Goal: Find specific page/section: Find specific page/section

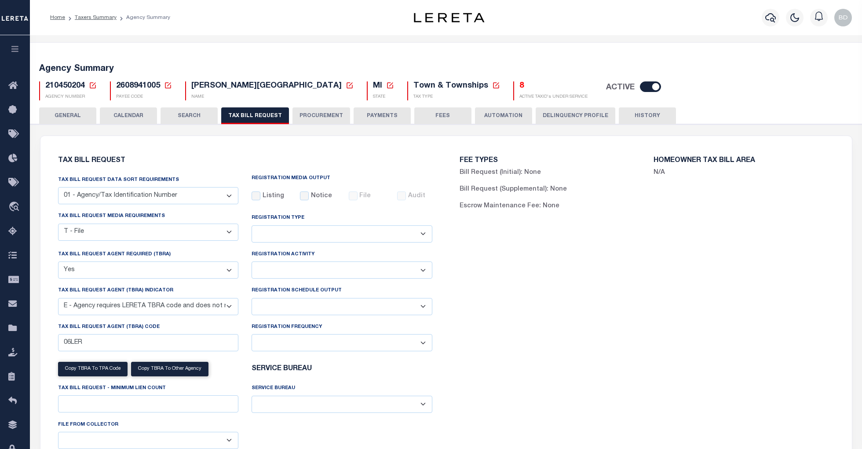
select select "22"
select select "true"
select select "13"
select select
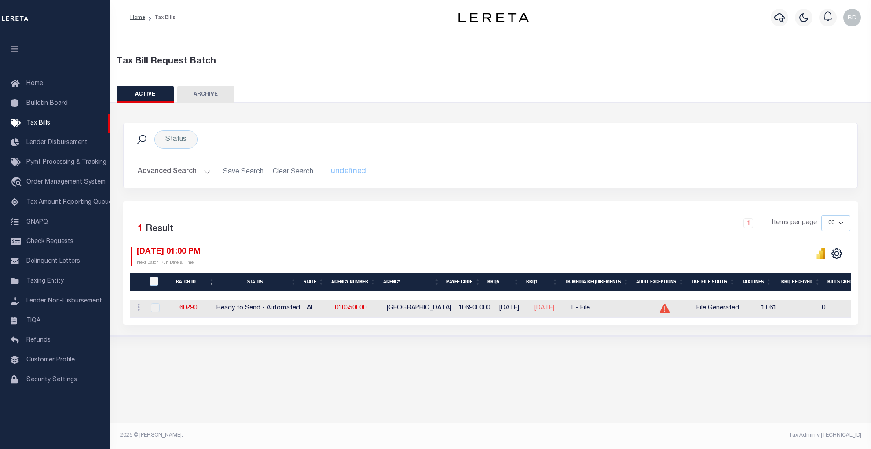
click at [206, 171] on button "Advanced Search" at bounding box center [174, 171] width 73 height 17
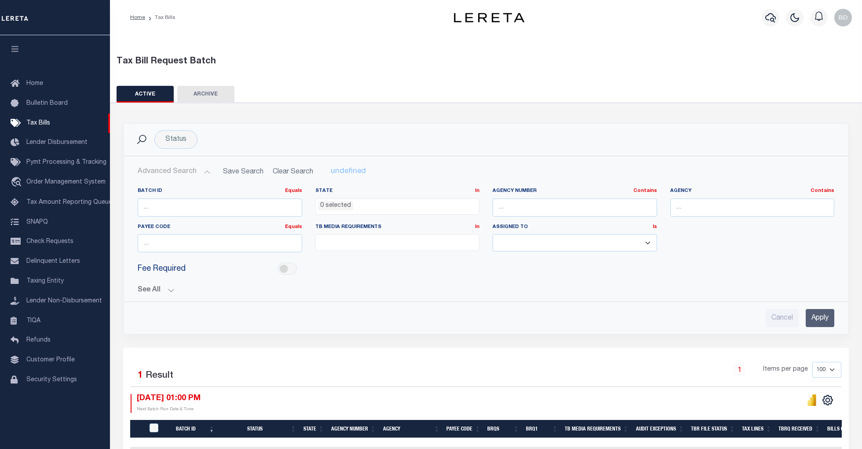
click at [168, 289] on button "See All" at bounding box center [486, 290] width 697 height 8
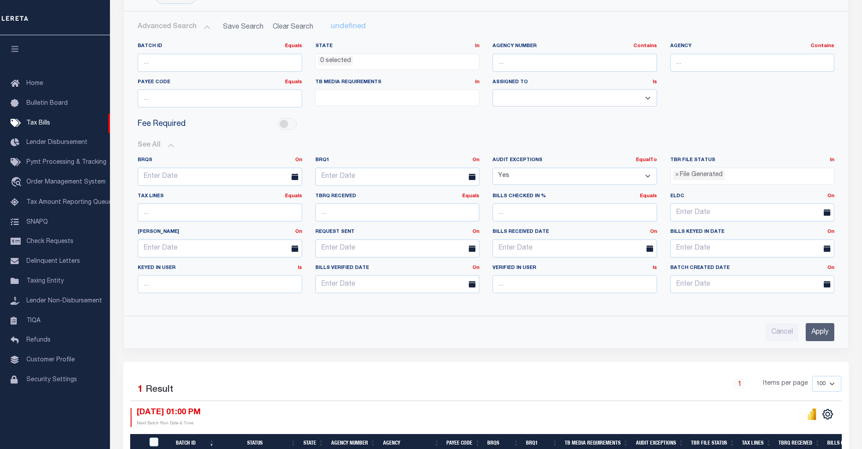
scroll to position [224, 0]
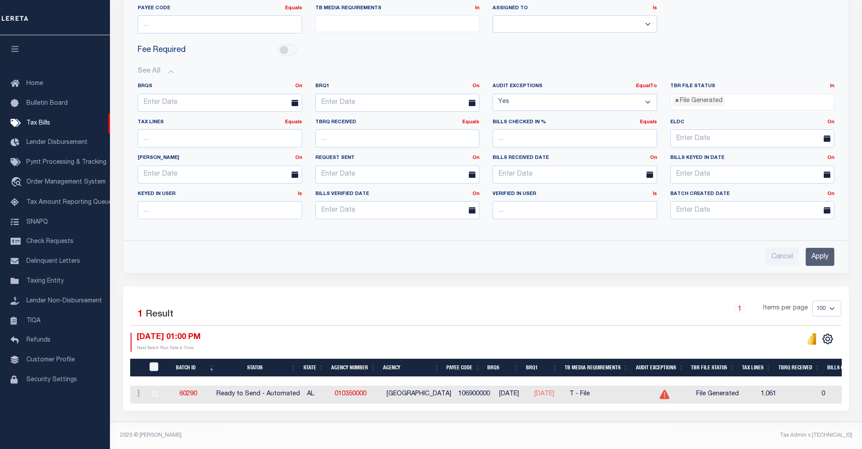
click at [676, 96] on span "×" at bounding box center [677, 101] width 4 height 10
select select
click at [828, 254] on input "Apply" at bounding box center [820, 257] width 29 height 18
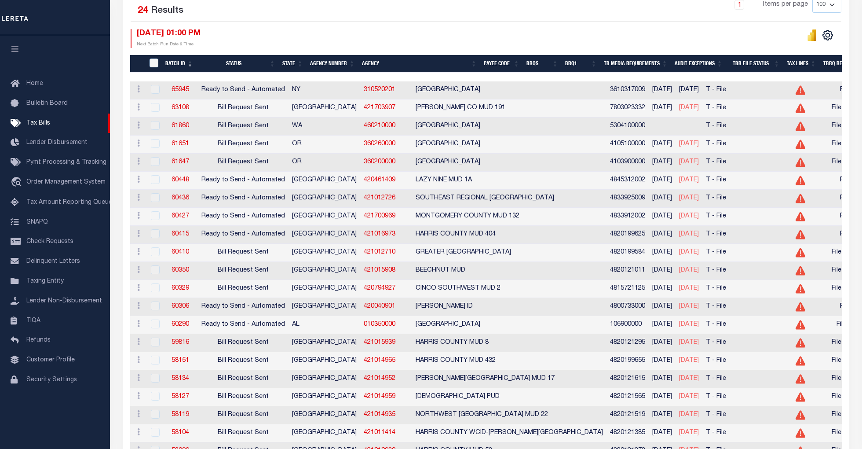
scroll to position [176, 0]
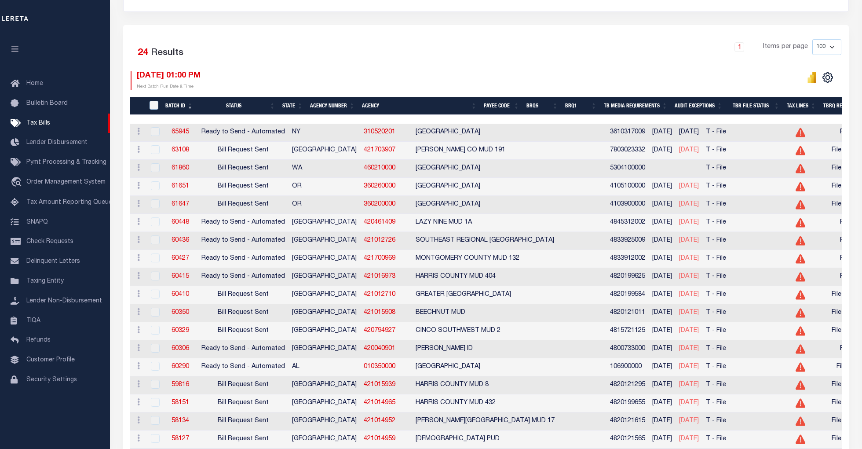
click at [336, 103] on th "Agency Number" at bounding box center [333, 106] width 52 height 18
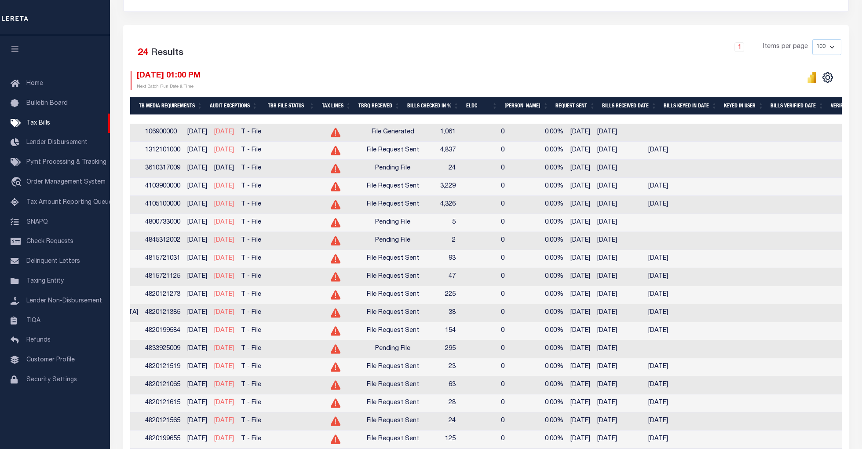
scroll to position [0, 501]
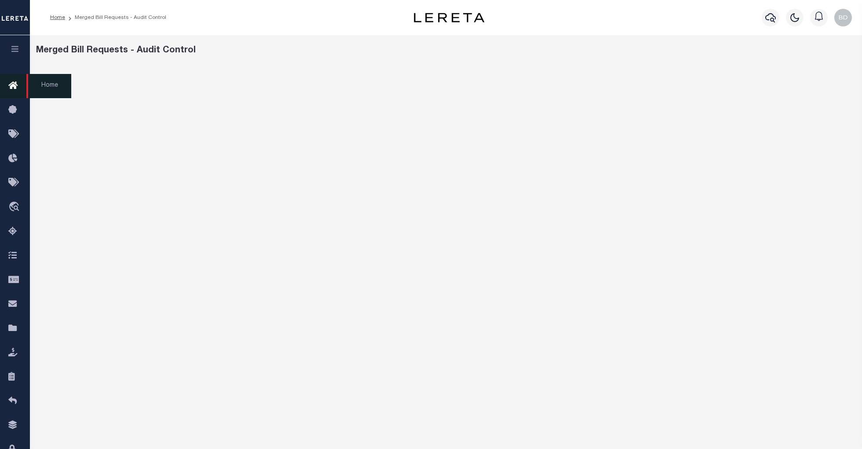
click at [11, 89] on icon at bounding box center [15, 85] width 14 height 11
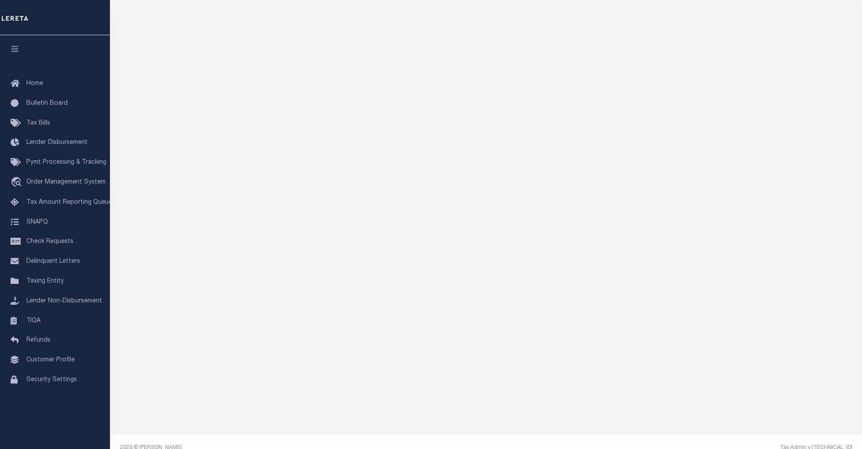
scroll to position [102, 0]
click at [29, 81] on span "Home" at bounding box center [34, 83] width 17 height 6
